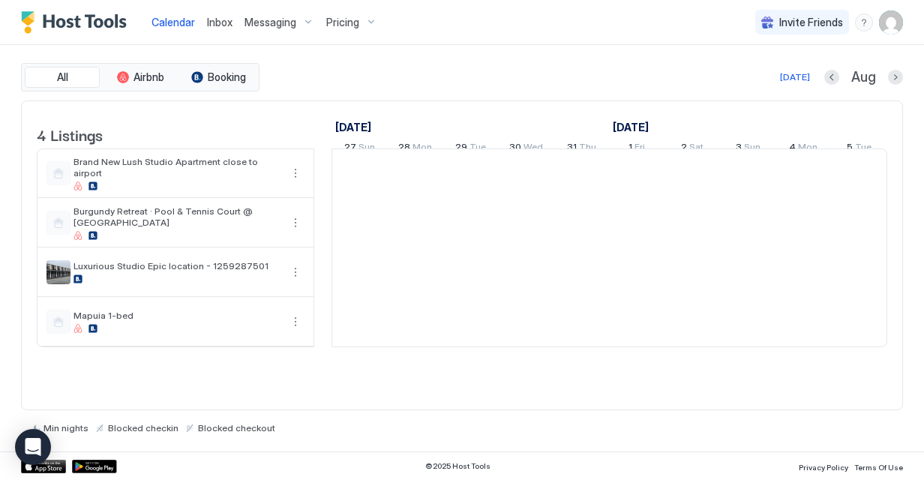
scroll to position [0, 833]
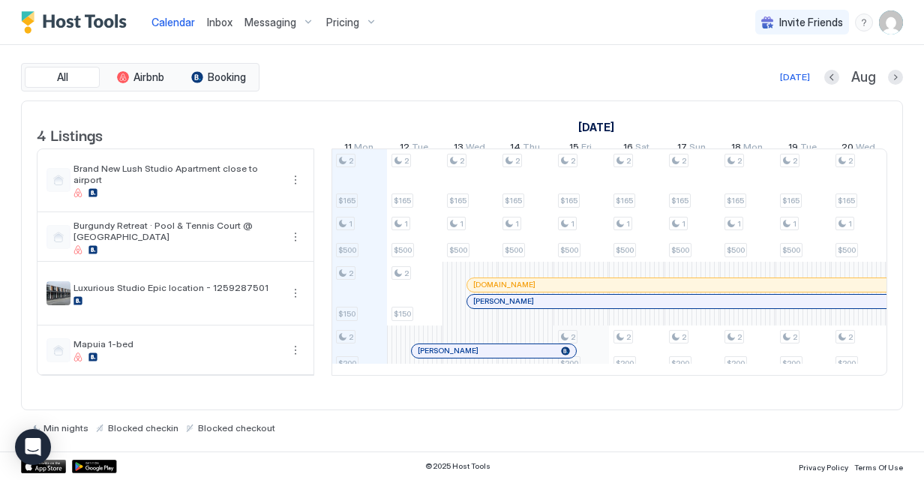
click at [588, 357] on div "2 $165 1 $500 2 $150 2 $200 2 $165 1 $500 2 $150 2 $165 1 $500 2 $165 1 $500 2 …" at bounding box center [886, 262] width 2774 height 226
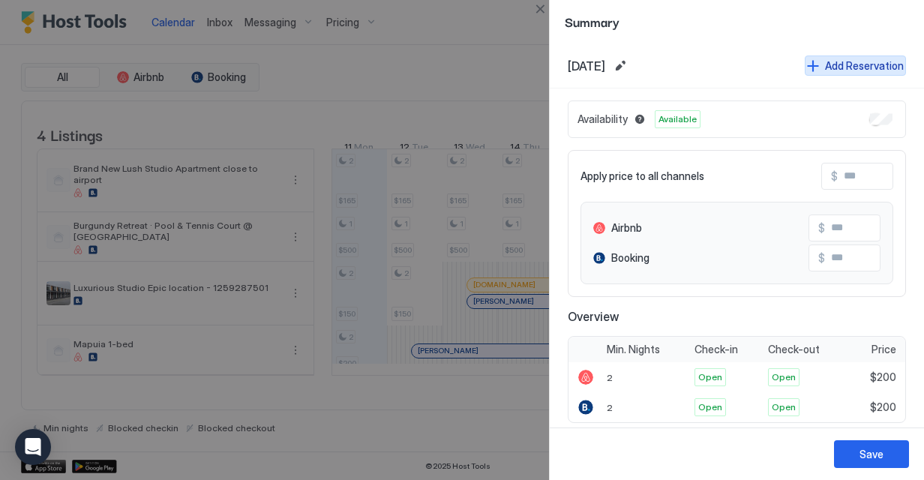
click at [825, 62] on div "Add Reservation" at bounding box center [864, 66] width 79 height 16
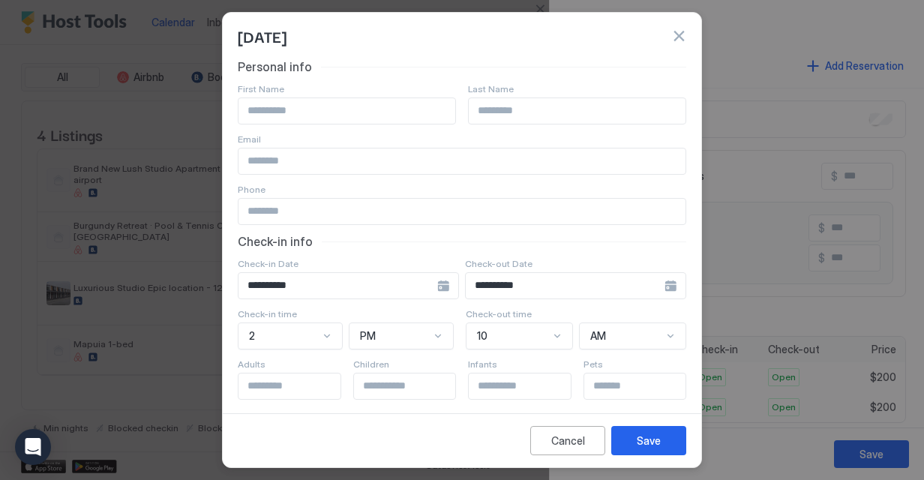
click at [338, 112] on input "Input Field" at bounding box center [346, 110] width 217 height 25
type input "*****"
click at [653, 444] on div "Save" at bounding box center [649, 441] width 24 height 16
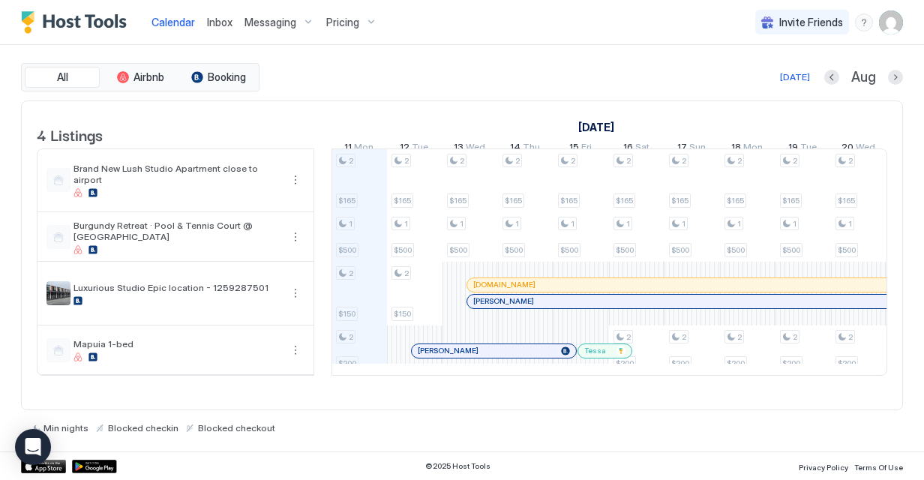
click at [895, 25] on img "User profile" at bounding box center [891, 22] width 24 height 24
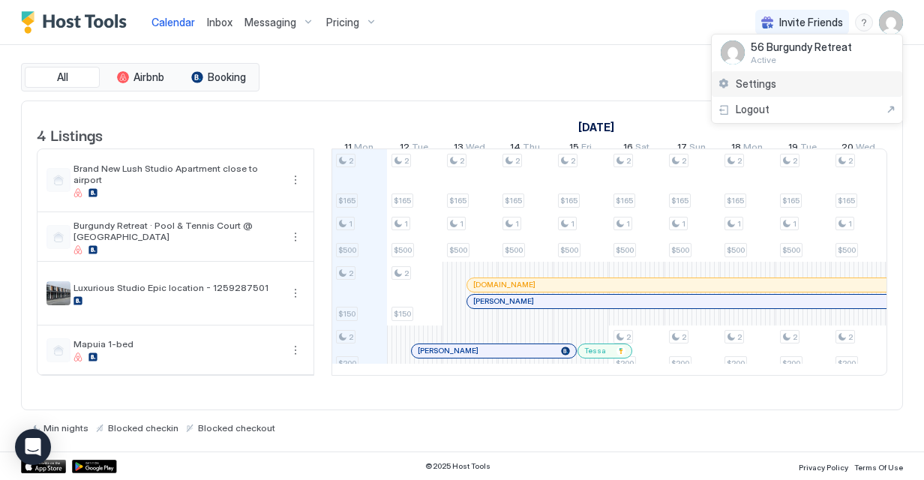
click at [831, 85] on div "Settings" at bounding box center [807, 84] width 190 height 26
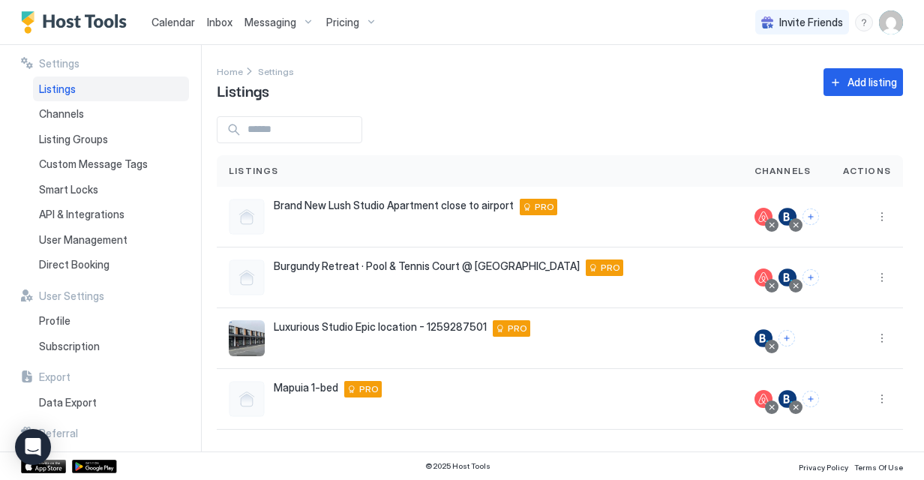
click at [164, 22] on span "Calendar" at bounding box center [172, 22] width 43 height 13
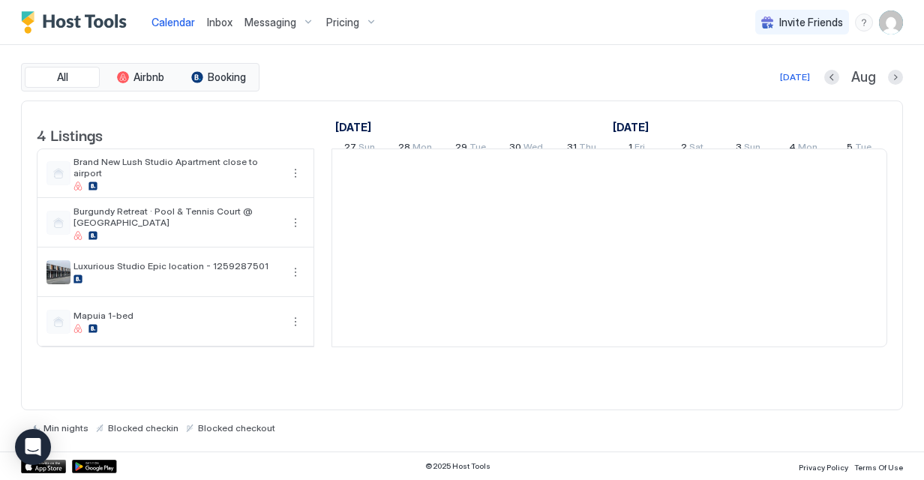
scroll to position [0, 833]
click at [348, 27] on span "Pricing" at bounding box center [342, 22] width 33 height 13
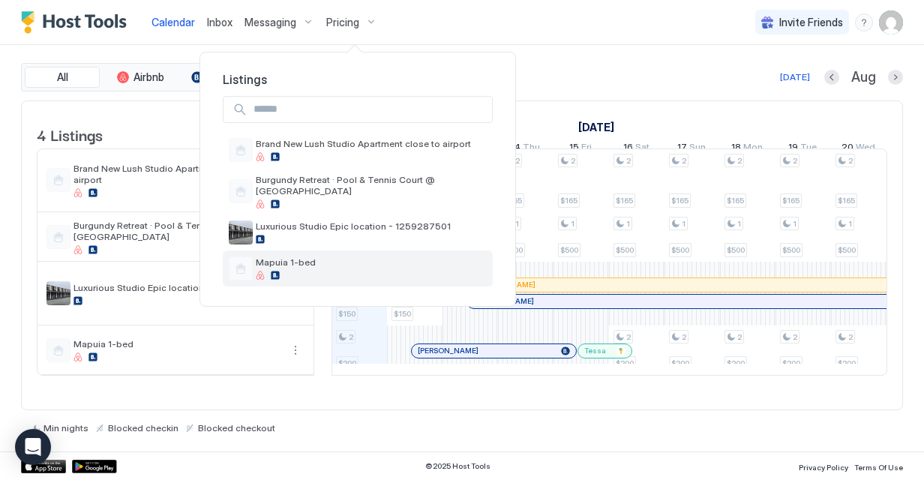
click at [312, 250] on div "Mapuia 1-bed" at bounding box center [358, 268] width 270 height 36
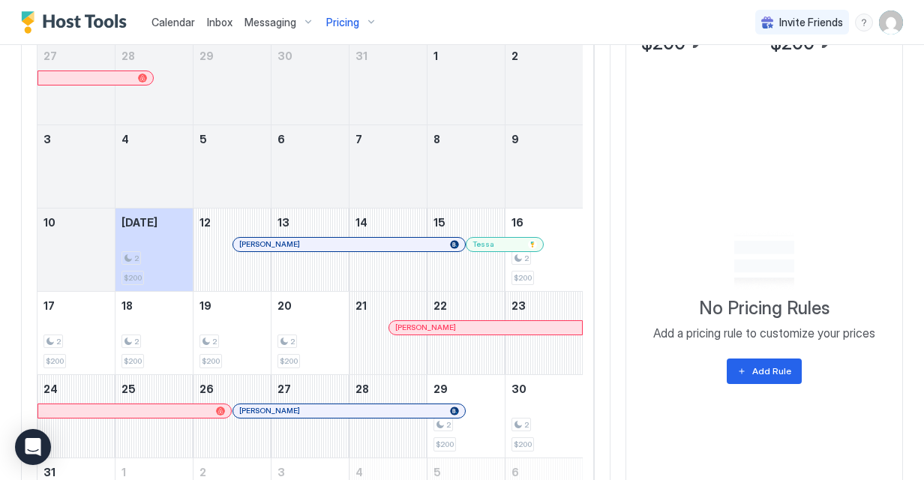
scroll to position [501, 0]
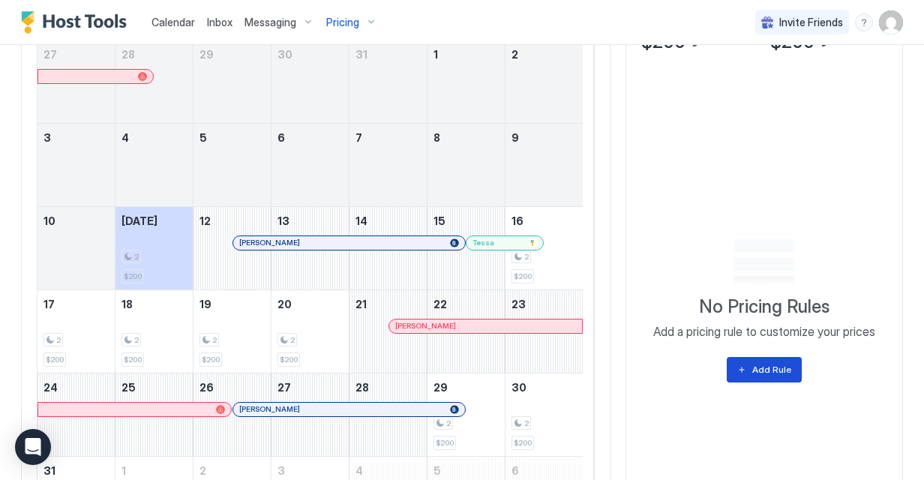
click at [761, 367] on div "Add Rule" at bounding box center [771, 369] width 39 height 13
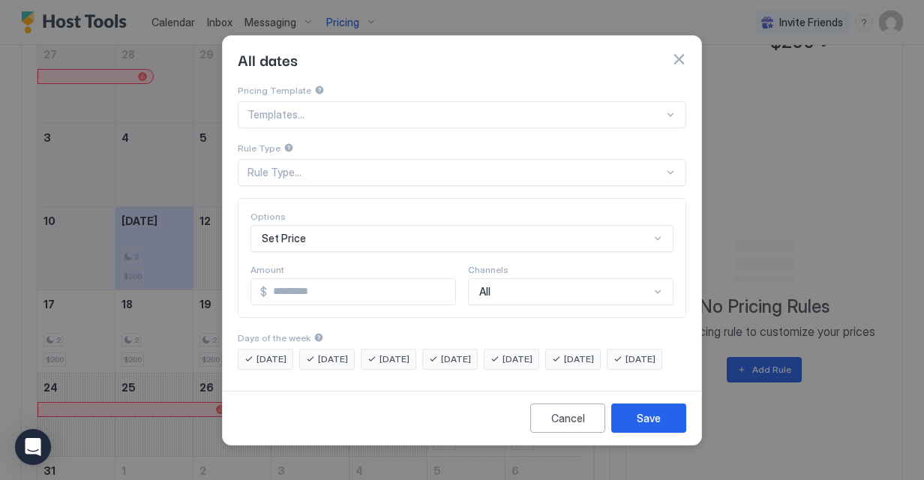
click at [427, 108] on div at bounding box center [455, 114] width 416 height 13
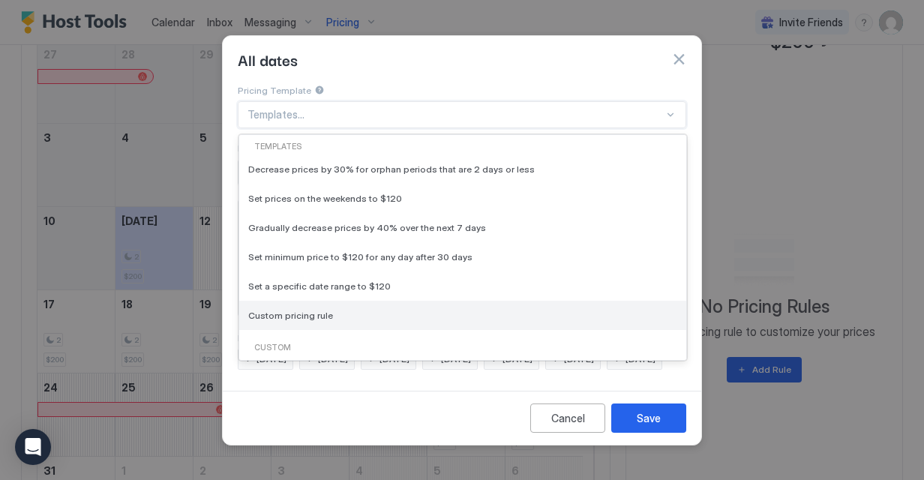
click at [313, 312] on div "Custom pricing rule" at bounding box center [462, 315] width 447 height 29
type input "***"
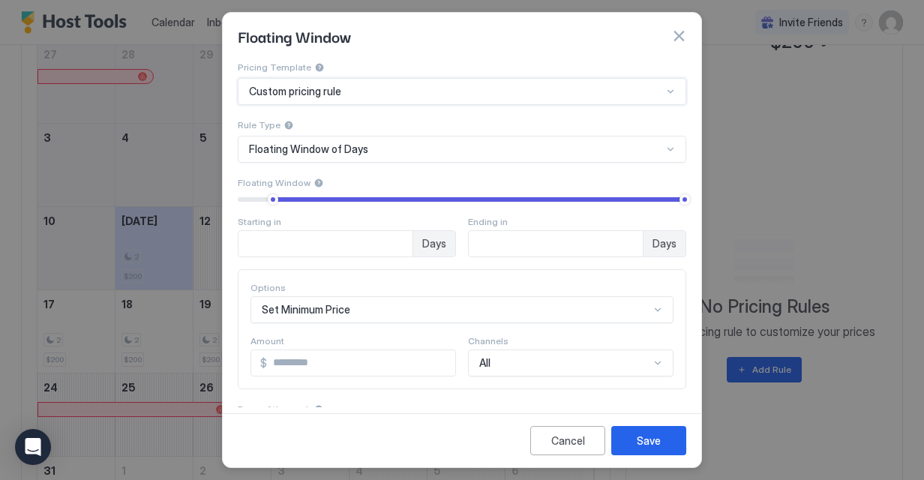
click at [294, 144] on div "Floating Window of Days" at bounding box center [462, 149] width 448 height 27
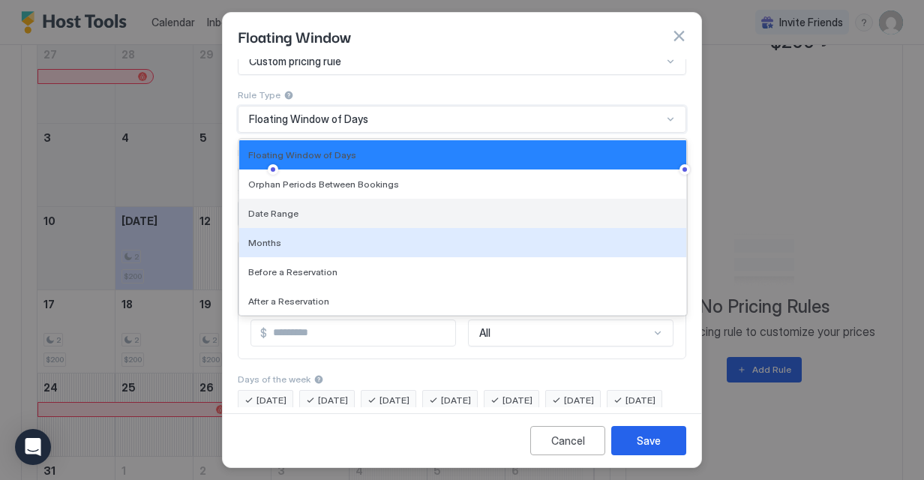
scroll to position [0, 0]
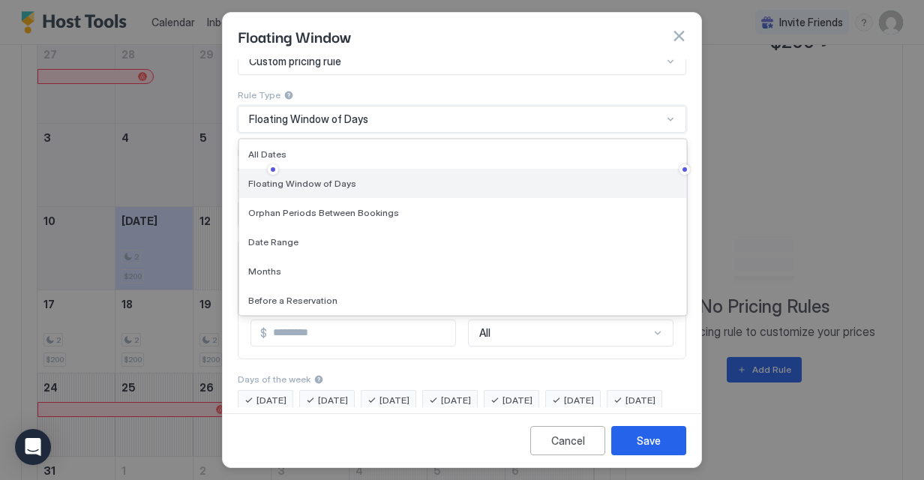
click at [308, 181] on span "Floating Window of Days" at bounding box center [302, 183] width 108 height 11
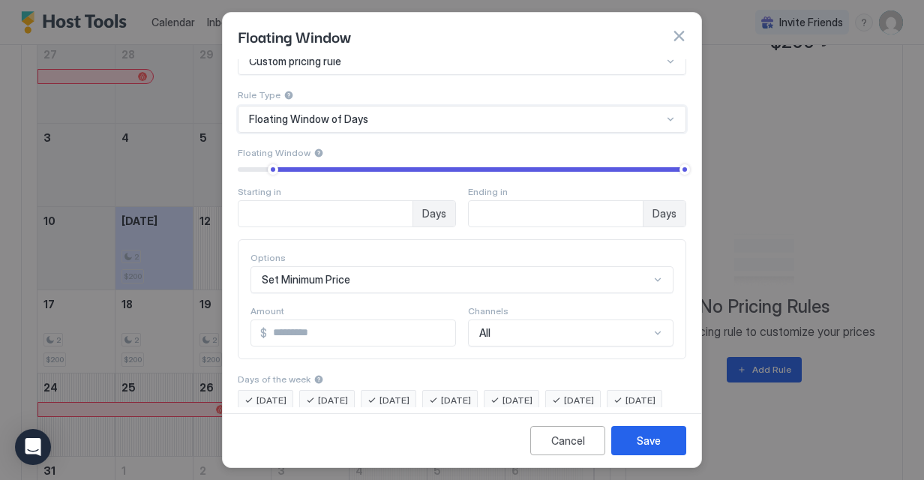
click at [291, 216] on input "**" at bounding box center [325, 213] width 174 height 25
type input "*"
click at [412, 208] on input "***" at bounding box center [325, 213] width 174 height 25
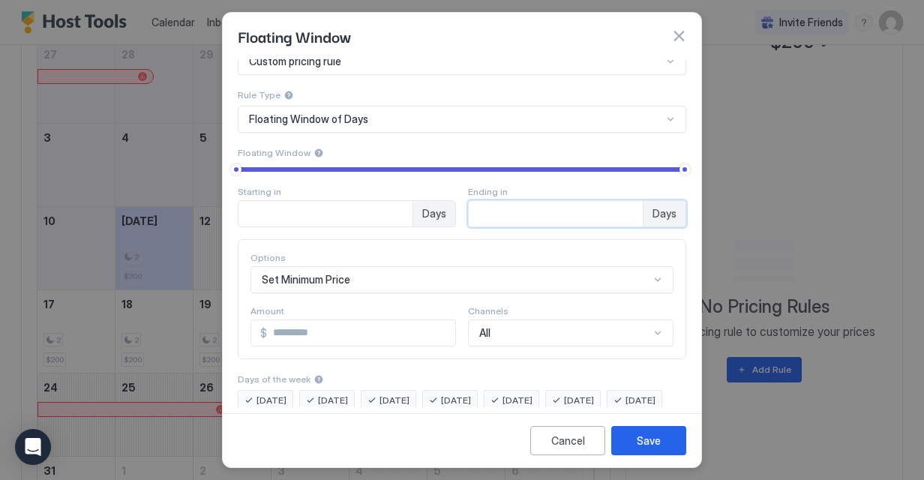
drag, startPoint x: 534, startPoint y: 213, endPoint x: 453, endPoint y: 208, distance: 81.1
click at [453, 208] on div "Starting in * Days Ending in *** Days" at bounding box center [462, 206] width 448 height 41
type input "*"
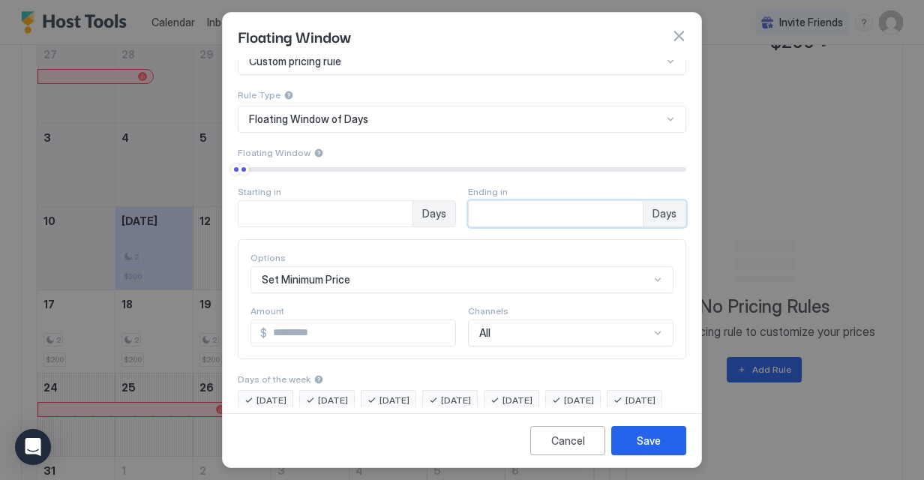
type input "*"
click at [324, 325] on input "***" at bounding box center [361, 332] width 188 height 25
type input "*"
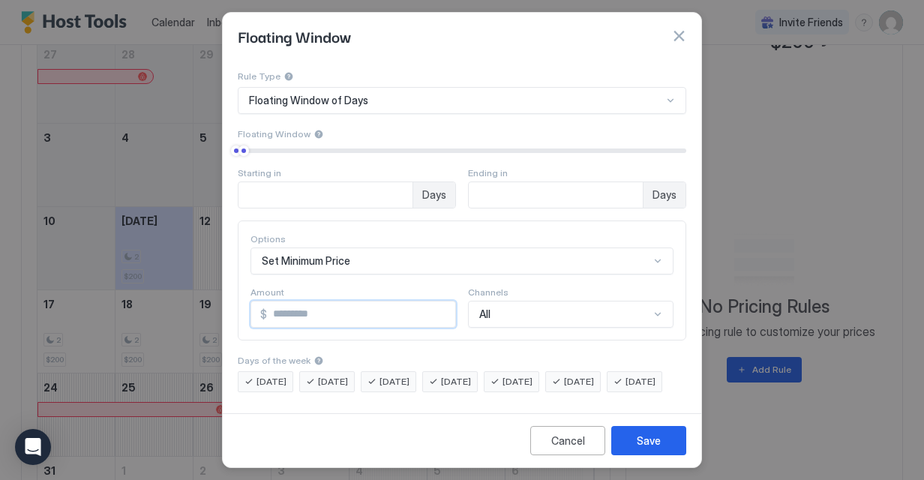
type input "***"
click at [252, 371] on div "[DATE]" at bounding box center [265, 381] width 55 height 21
click at [324, 375] on span "[DATE]" at bounding box center [333, 381] width 30 height 13
click at [388, 375] on span "[DATE]" at bounding box center [394, 381] width 30 height 13
click at [462, 375] on span "[DATE]" at bounding box center [456, 381] width 30 height 13
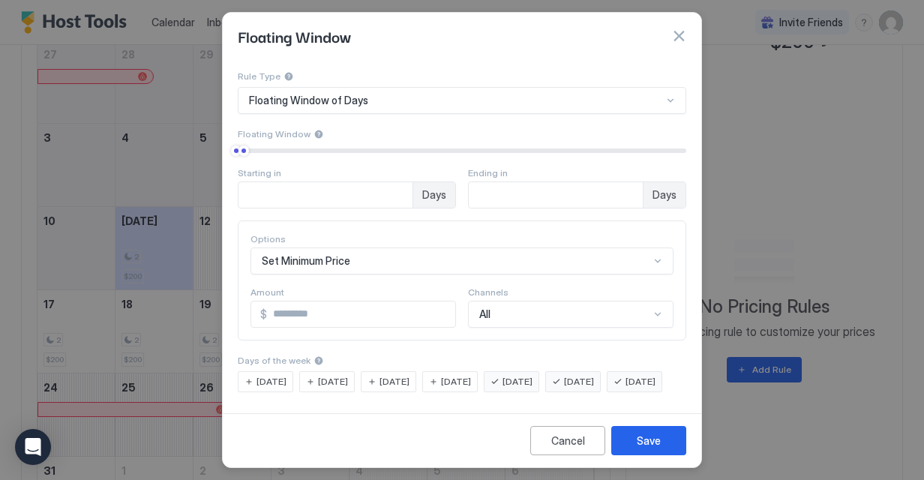
click at [532, 375] on span "[DATE]" at bounding box center [517, 381] width 30 height 13
click at [594, 375] on span "[DATE]" at bounding box center [579, 381] width 30 height 13
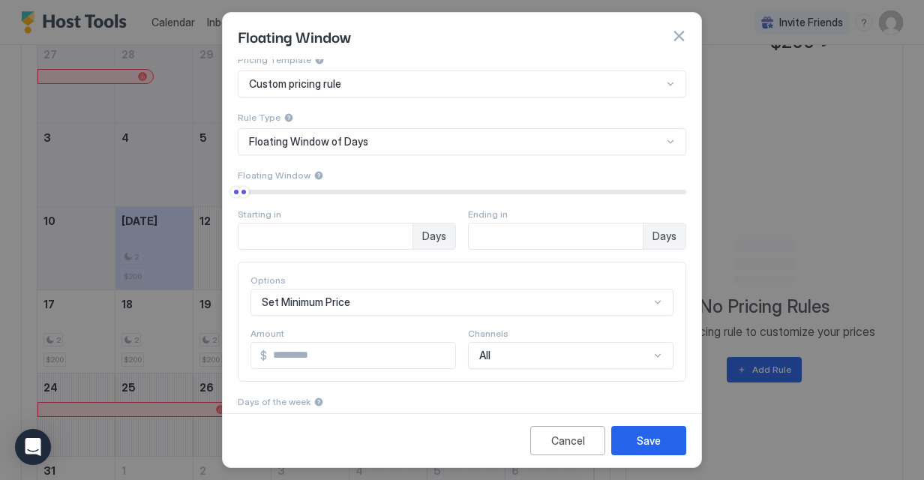
scroll to position [0, 0]
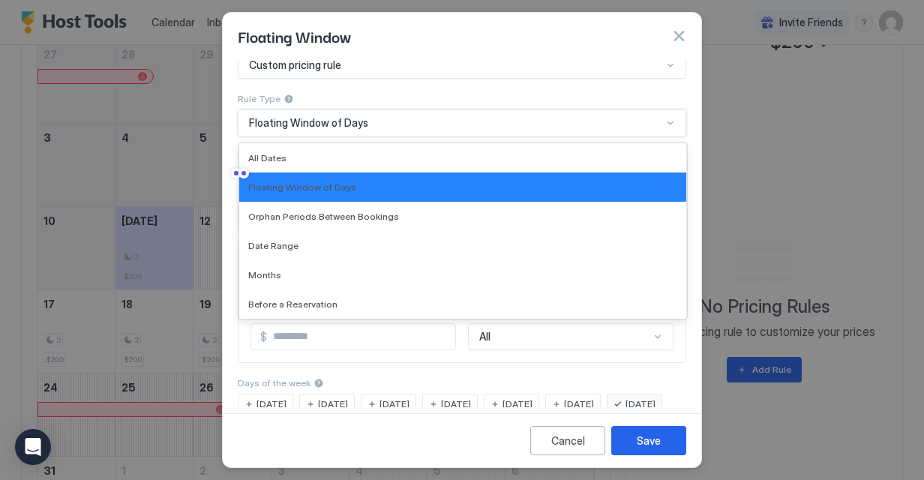
click at [316, 136] on div "7 results available. Use Up and Down to choose options, press Enter to select t…" at bounding box center [462, 122] width 448 height 27
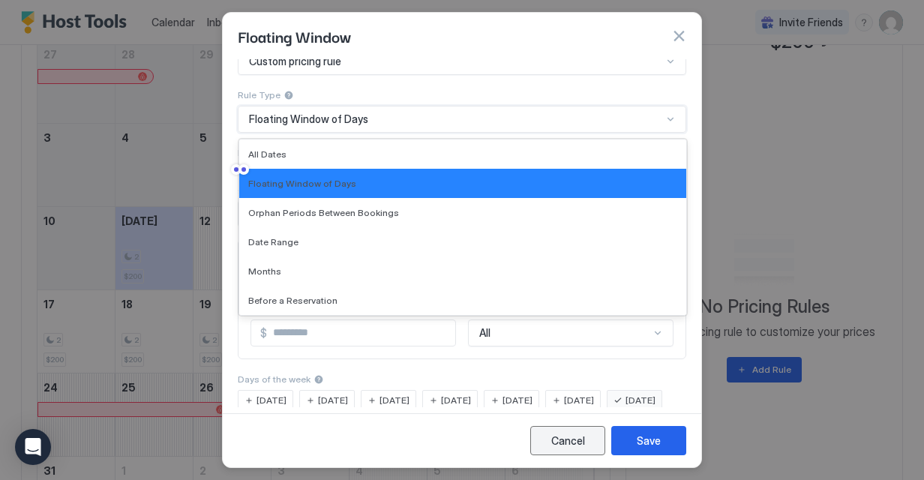
click at [568, 433] on div "Cancel" at bounding box center [568, 441] width 34 height 16
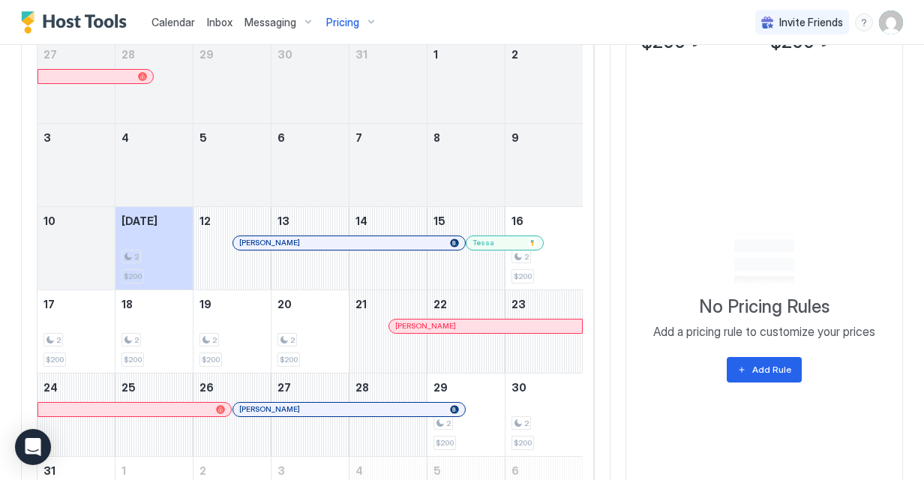
click at [334, 28] on span "Pricing" at bounding box center [342, 22] width 33 height 13
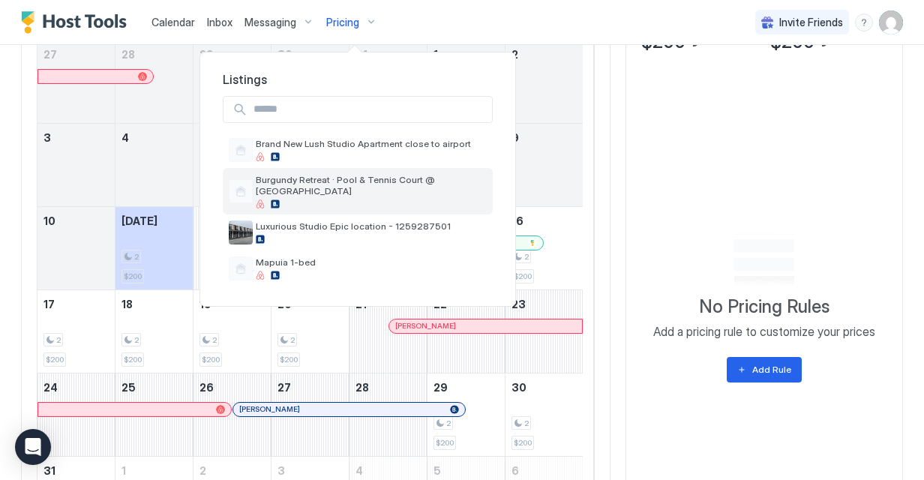
click at [311, 183] on span "Burgundy Retreat · Pool & Tennis Court @ [GEOGRAPHIC_DATA]" at bounding box center [371, 185] width 231 height 22
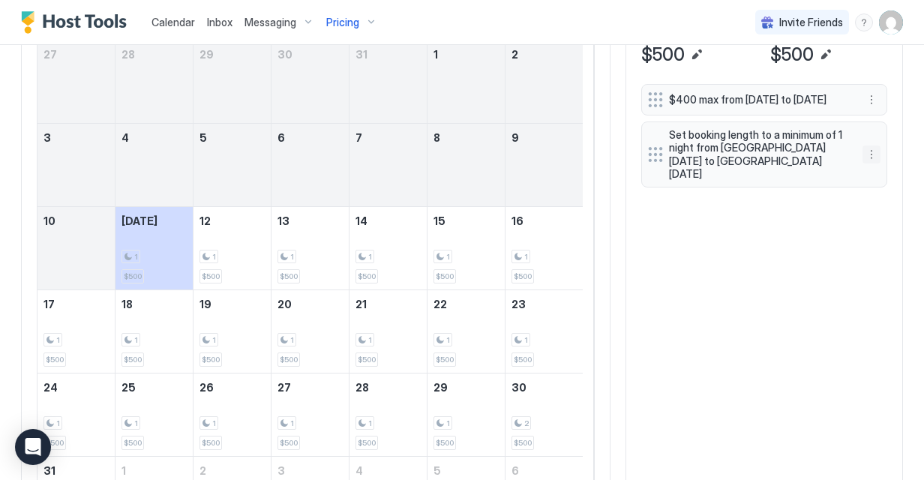
click at [865, 151] on button "More options" at bounding box center [871, 154] width 18 height 18
click at [840, 179] on div "Edit" at bounding box center [849, 174] width 150 height 24
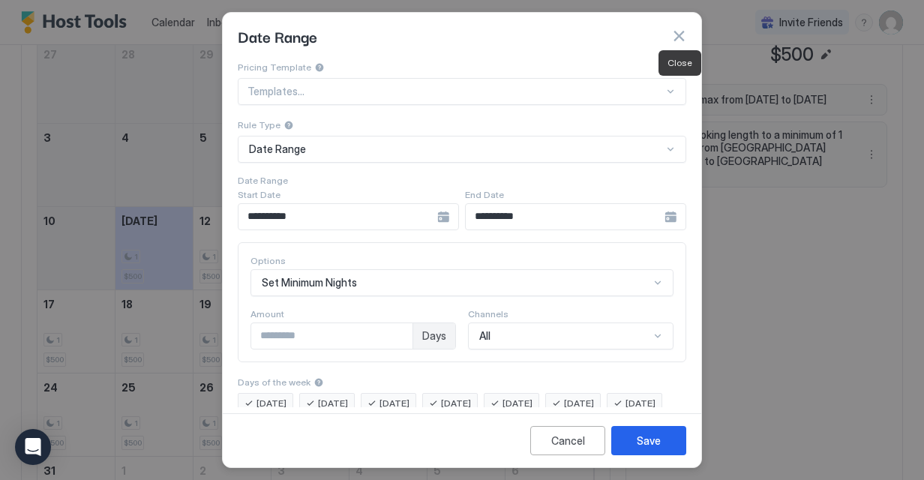
click at [681, 32] on button "button" at bounding box center [678, 35] width 15 height 15
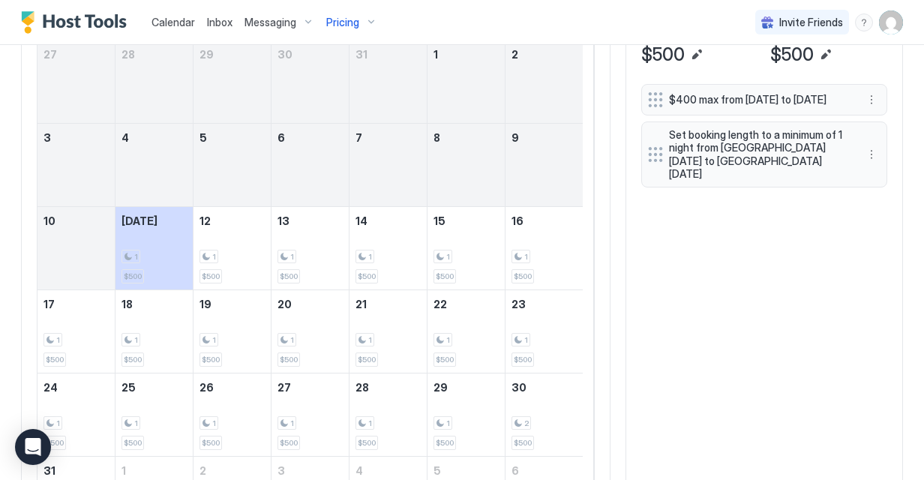
click at [349, 18] on span "Pricing" at bounding box center [342, 22] width 33 height 13
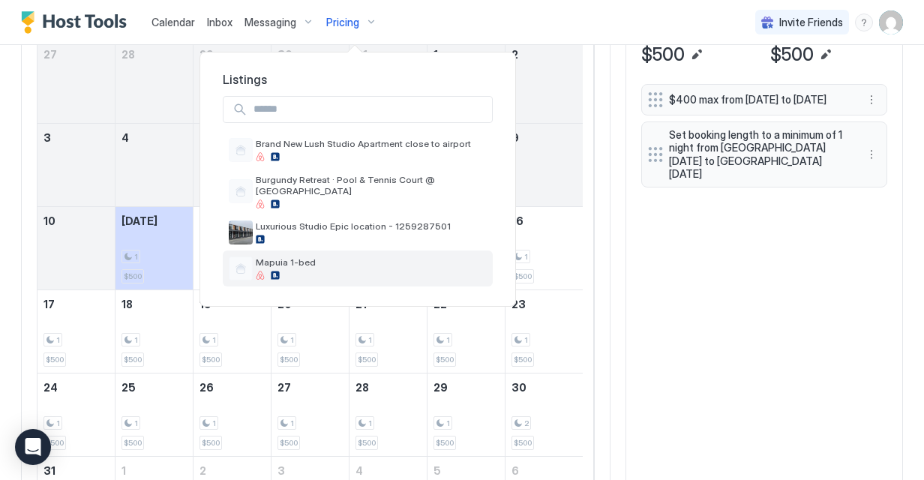
click at [326, 250] on div "Mapuia 1-bed" at bounding box center [358, 268] width 270 height 36
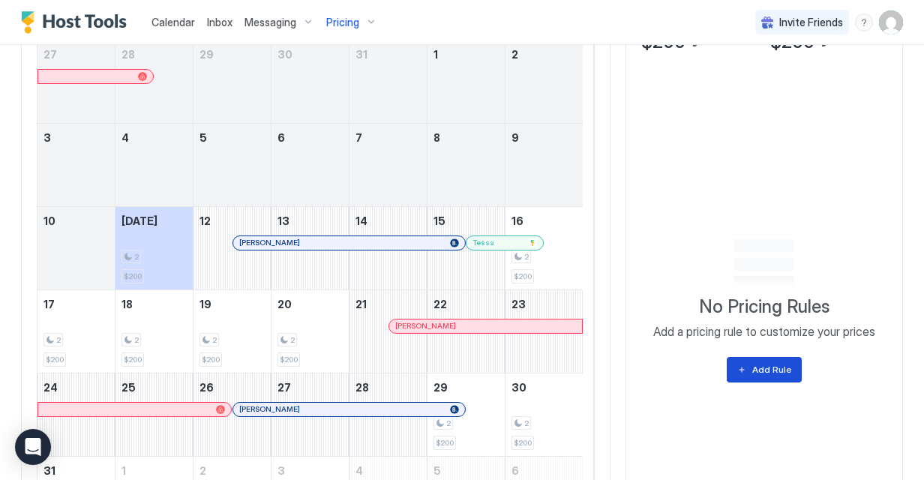
click at [736, 361] on button "Add Rule" at bounding box center [764, 369] width 75 height 25
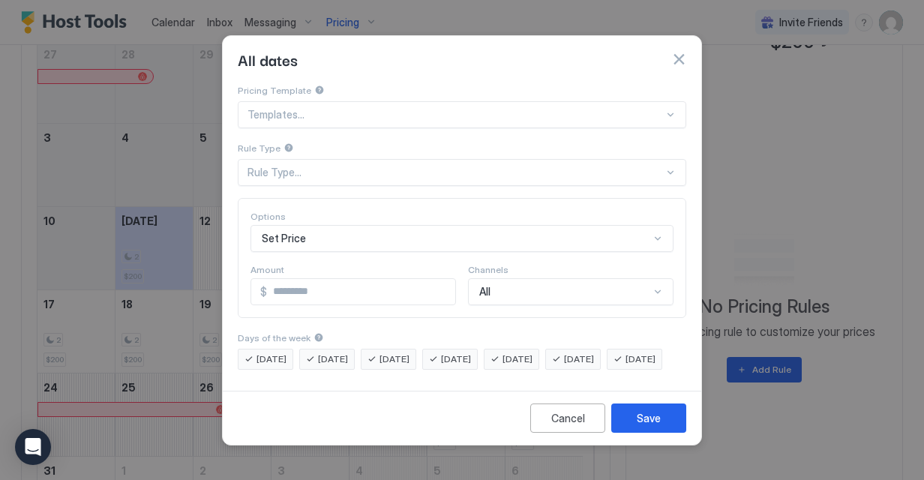
click at [417, 101] on div "Templates..." at bounding box center [462, 114] width 448 height 27
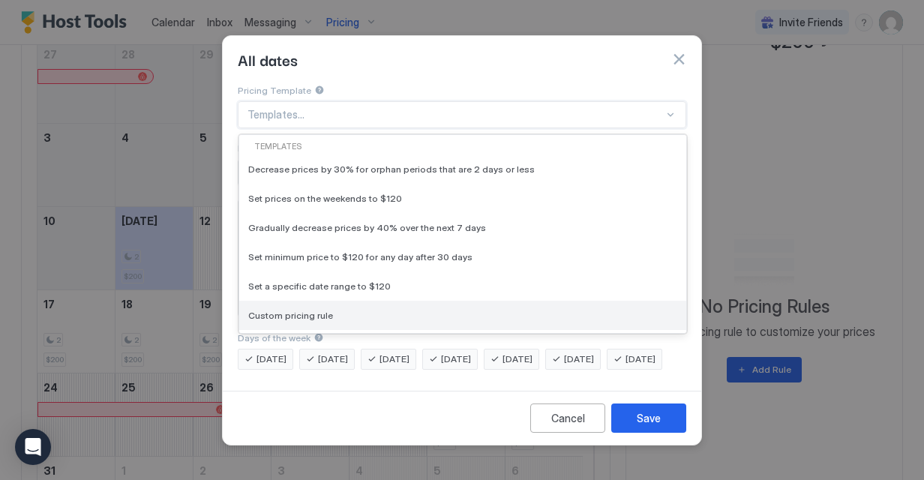
click at [327, 310] on div "Custom pricing rule" at bounding box center [462, 315] width 429 height 11
type input "***"
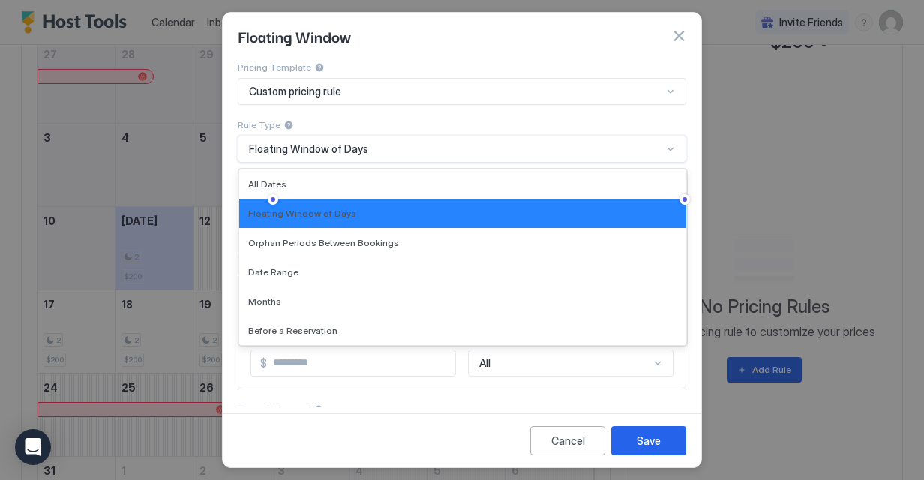
click at [304, 148] on div "Pricing Template Custom pricing rule Rule Type 7 results available. Use Up and …" at bounding box center [462, 158] width 448 height 198
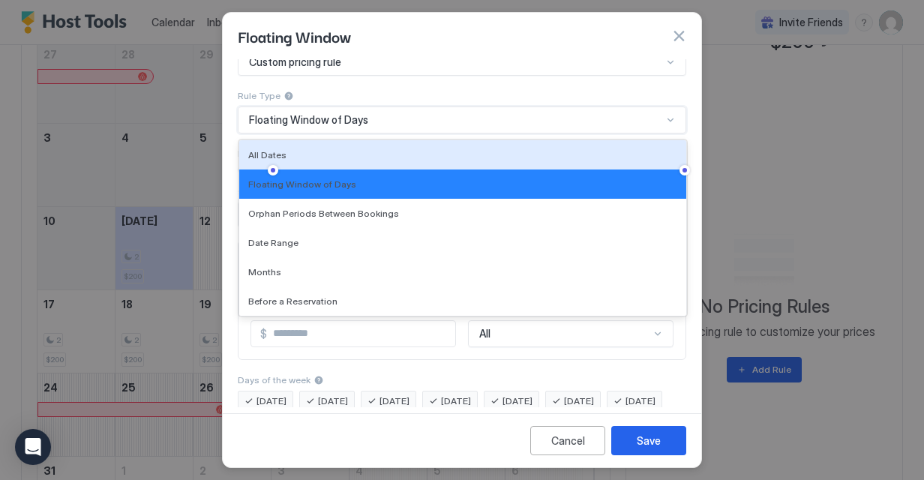
scroll to position [30, 0]
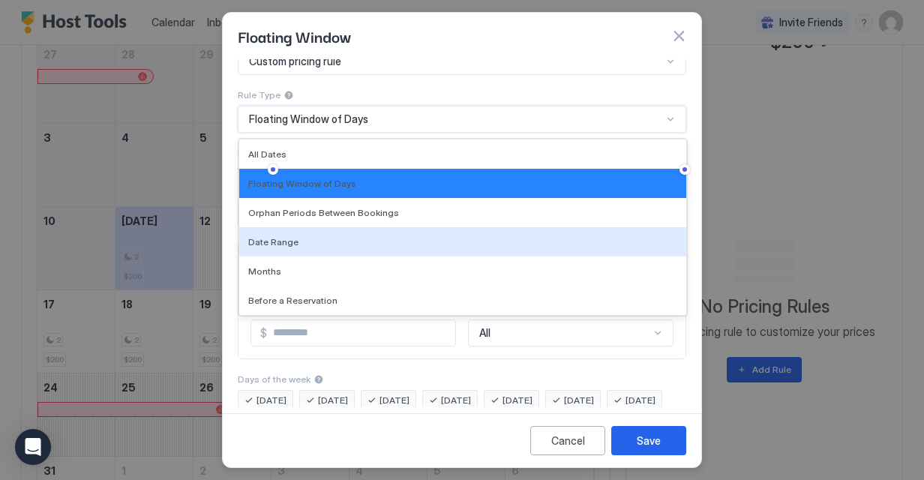
click at [300, 252] on div "Date Range" at bounding box center [462, 241] width 447 height 29
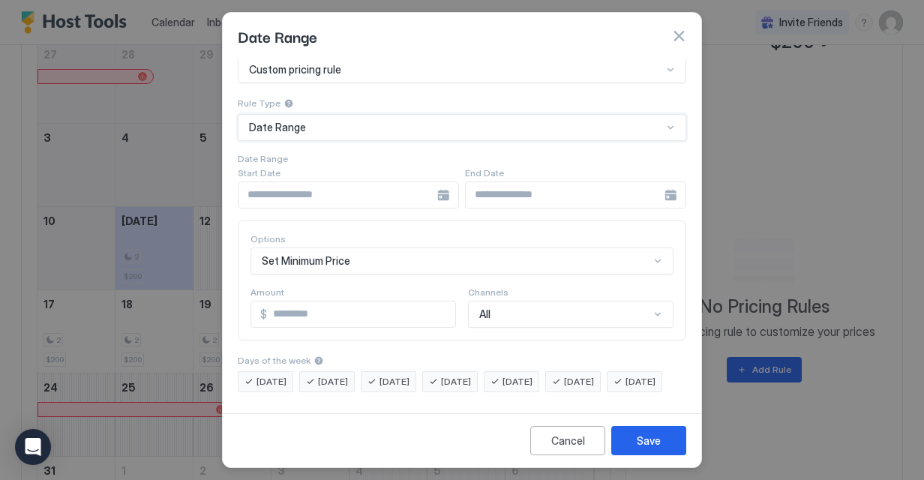
click at [437, 186] on div at bounding box center [348, 194] width 221 height 27
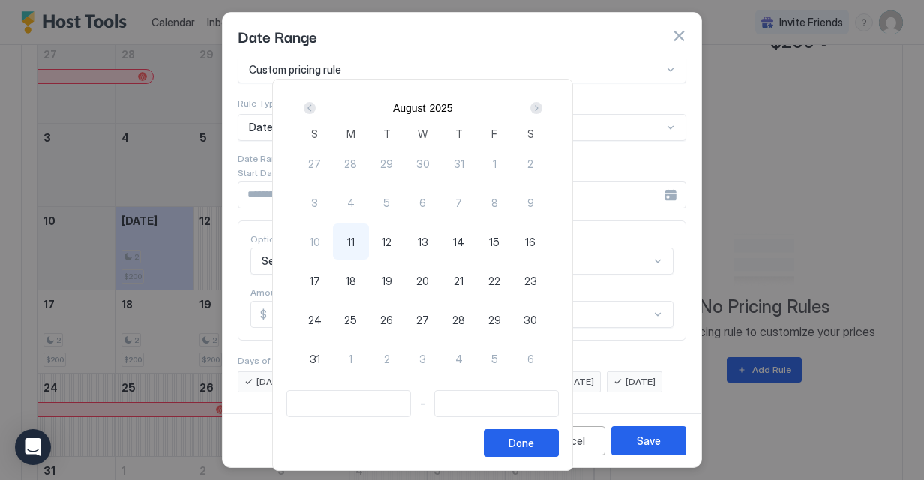
click at [464, 234] on span "14" at bounding box center [458, 242] width 11 height 16
type input "**********"
click at [499, 239] on span "15" at bounding box center [494, 242] width 10 height 16
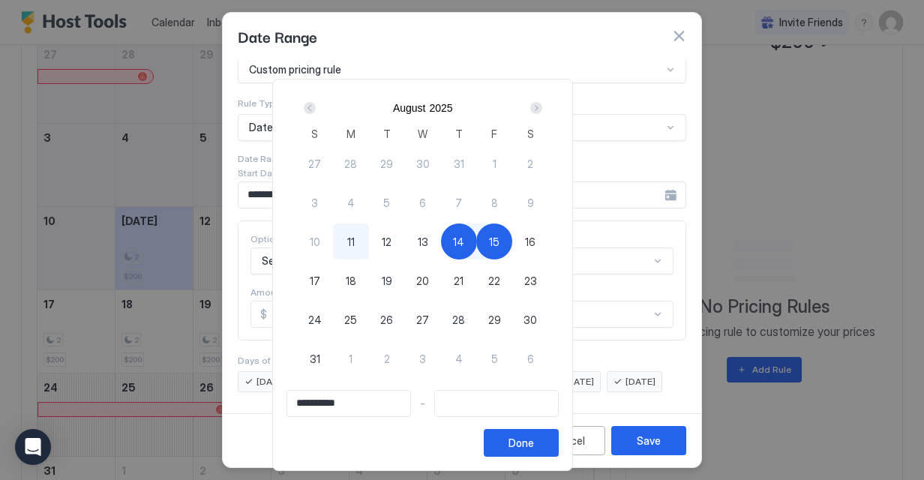
type input "**********"
click at [534, 442] on div "Done" at bounding box center [520, 443] width 25 height 16
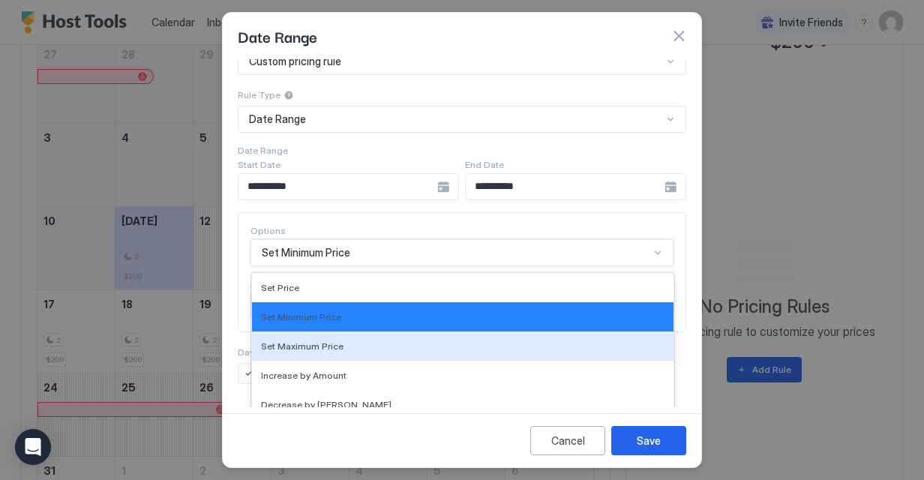
click at [369, 256] on div "17 results available. Use Up and Down to choose options, press Enter to select …" at bounding box center [461, 252] width 423 height 27
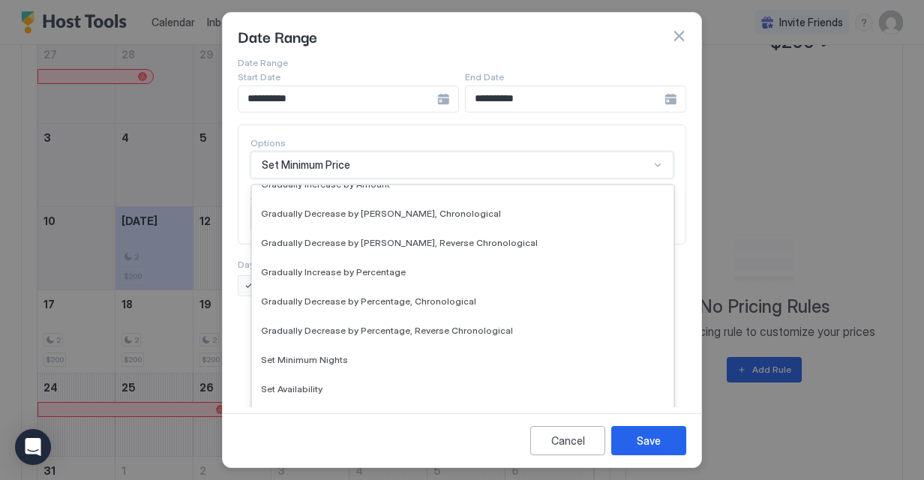
scroll to position [226, 0]
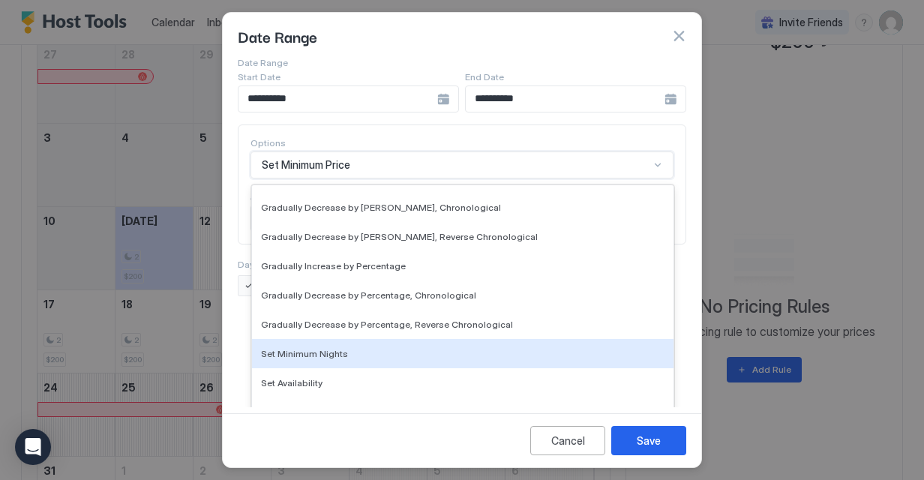
click at [339, 340] on div "Set Minimum Nights" at bounding box center [462, 353] width 421 height 29
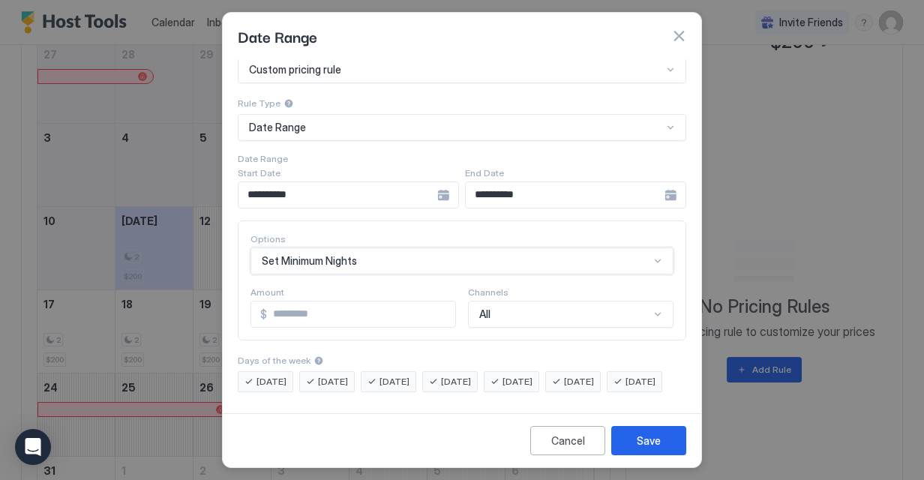
scroll to position [44, 0]
click at [354, 301] on input "***" at bounding box center [331, 313] width 161 height 25
type input "*"
click at [650, 439] on div "Save" at bounding box center [649, 441] width 24 height 16
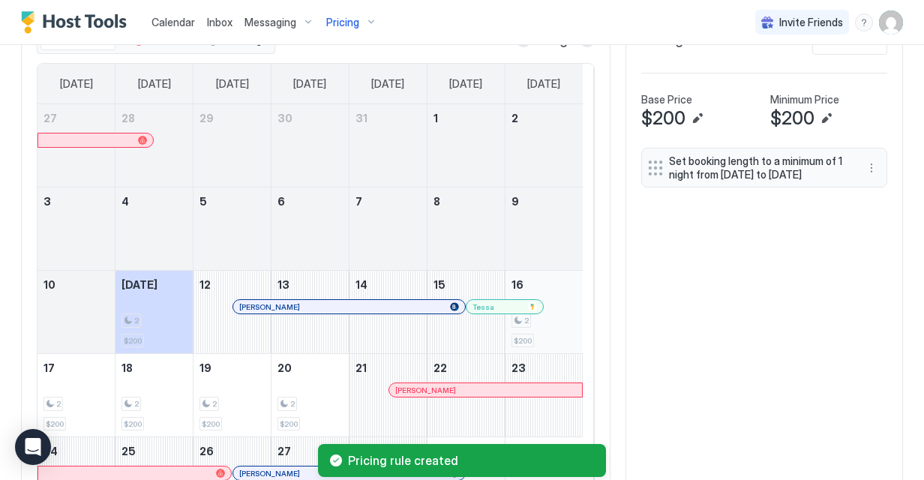
scroll to position [564, 0]
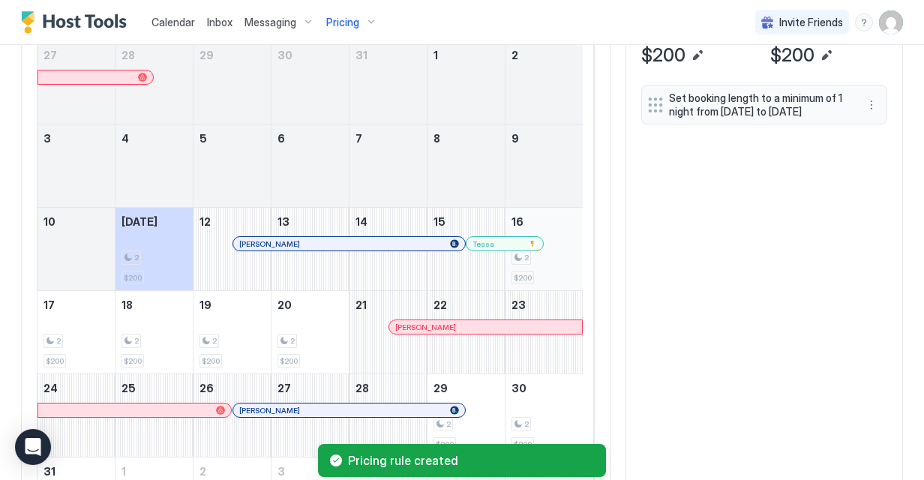
click at [553, 251] on div "2" at bounding box center [543, 257] width 65 height 14
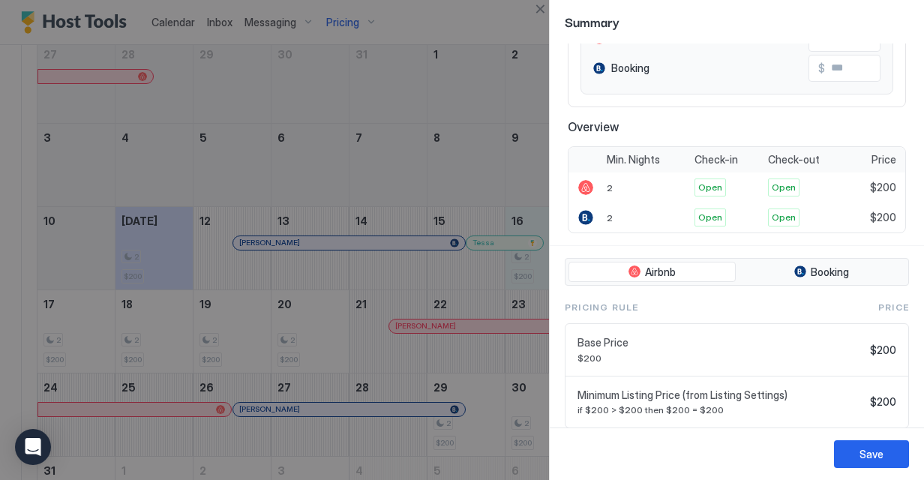
scroll to position [231, 0]
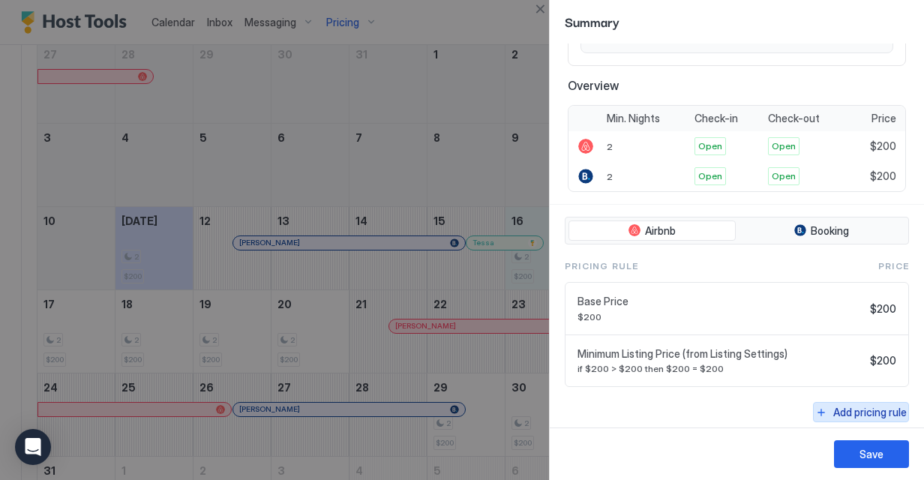
click at [835, 406] on div "Add pricing rule" at bounding box center [869, 412] width 73 height 16
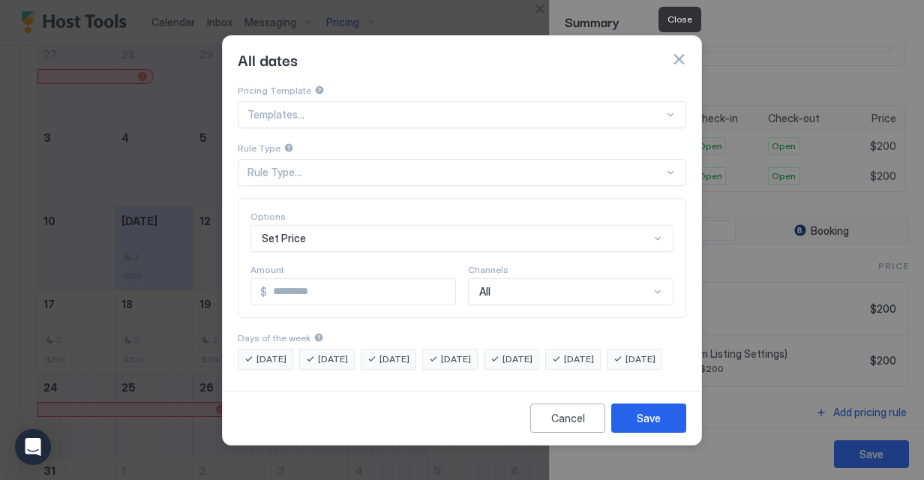
click at [679, 52] on button "button" at bounding box center [678, 59] width 15 height 15
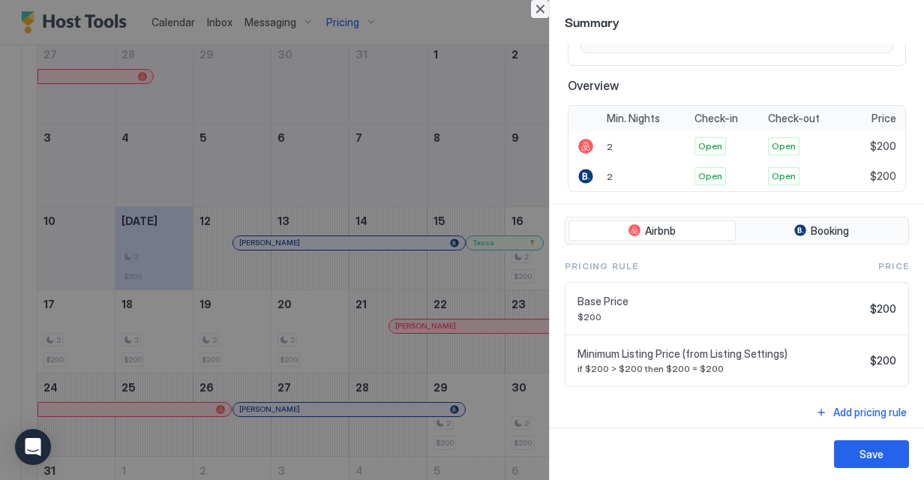
click at [541, 9] on button "Close" at bounding box center [540, 9] width 18 height 18
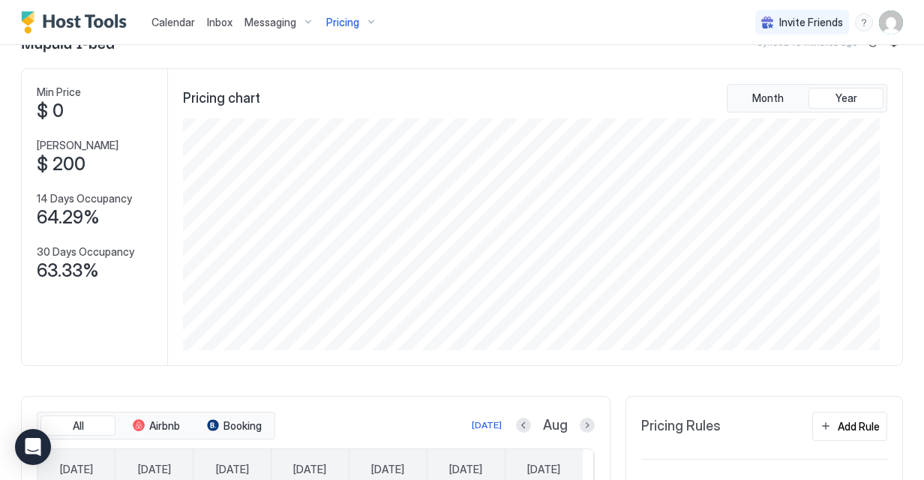
scroll to position [0, 0]
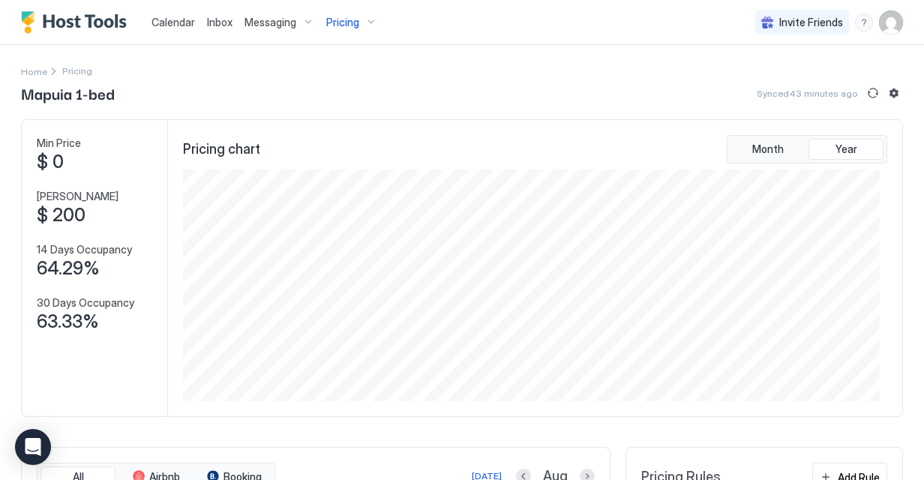
drag, startPoint x: 181, startPoint y: 22, endPoint x: 229, endPoint y: 40, distance: 51.7
click at [181, 22] on span "Calendar" at bounding box center [172, 22] width 43 height 13
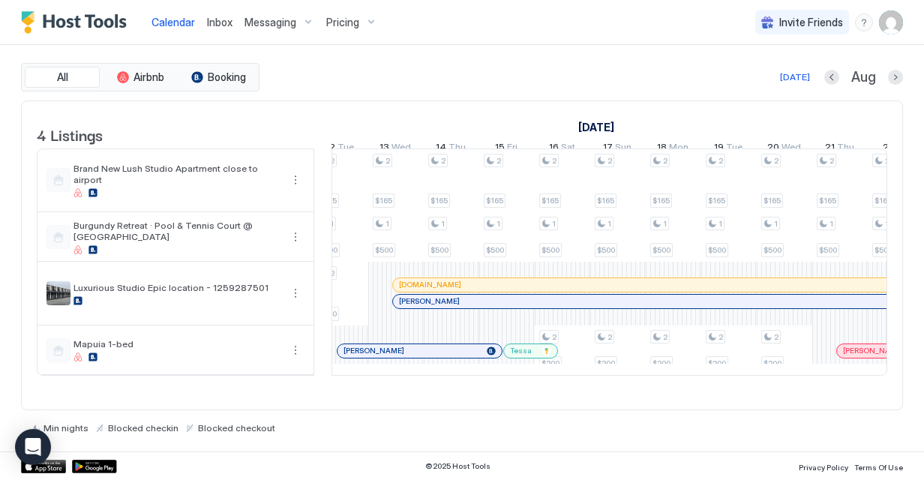
scroll to position [0, 895]
